Goal: Navigation & Orientation: Find specific page/section

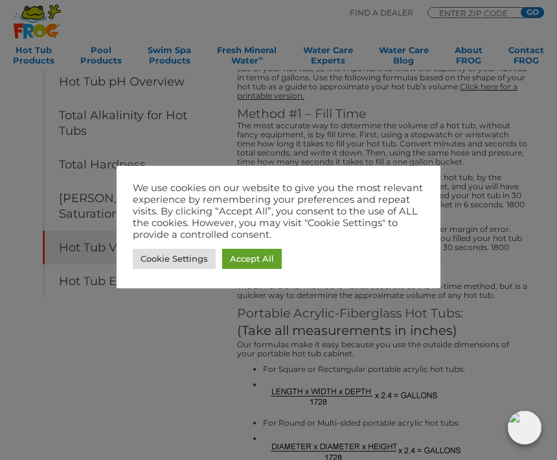
click at [150, 265] on link "Cookie Settings" at bounding box center [174, 259] width 83 height 20
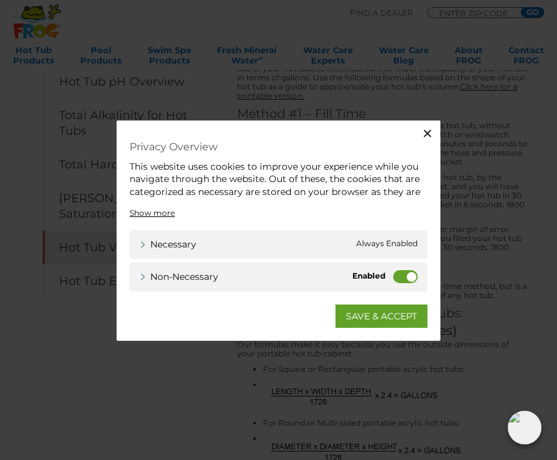
click at [432, 134] on icon "button" at bounding box center [427, 132] width 13 height 13
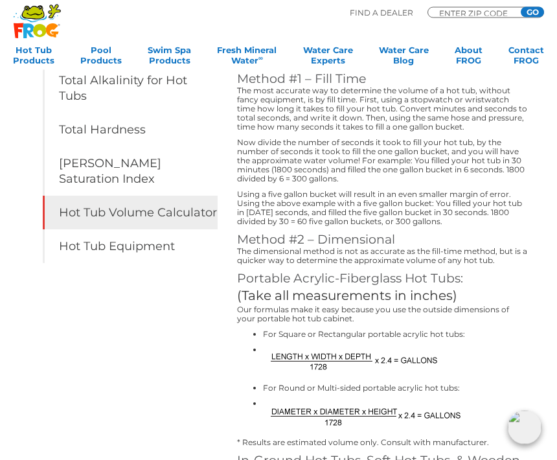
scroll to position [200, 0]
click at [88, 196] on link "Hot Tub Volume Calculator" at bounding box center [130, 213] width 175 height 34
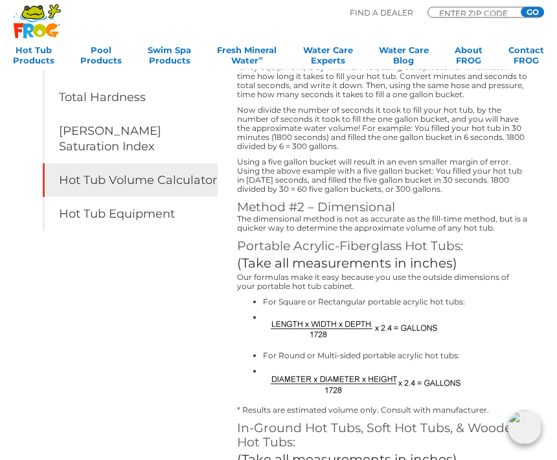
scroll to position [233, 0]
click at [344, 340] on img at bounding box center [352, 329] width 179 height 32
click at [343, 334] on img at bounding box center [352, 329] width 179 height 32
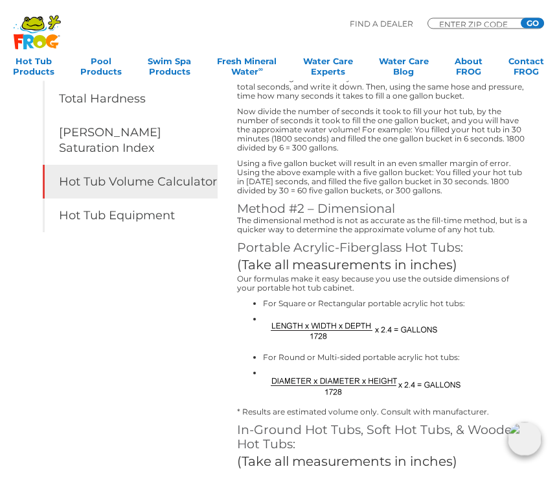
scroll to position [242, 0]
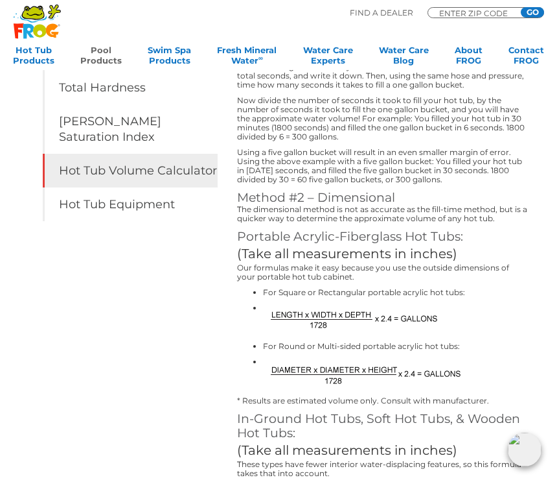
click at [100, 54] on link "Pool Products" at bounding box center [100, 58] width 41 height 26
